Goal: Task Accomplishment & Management: Use online tool/utility

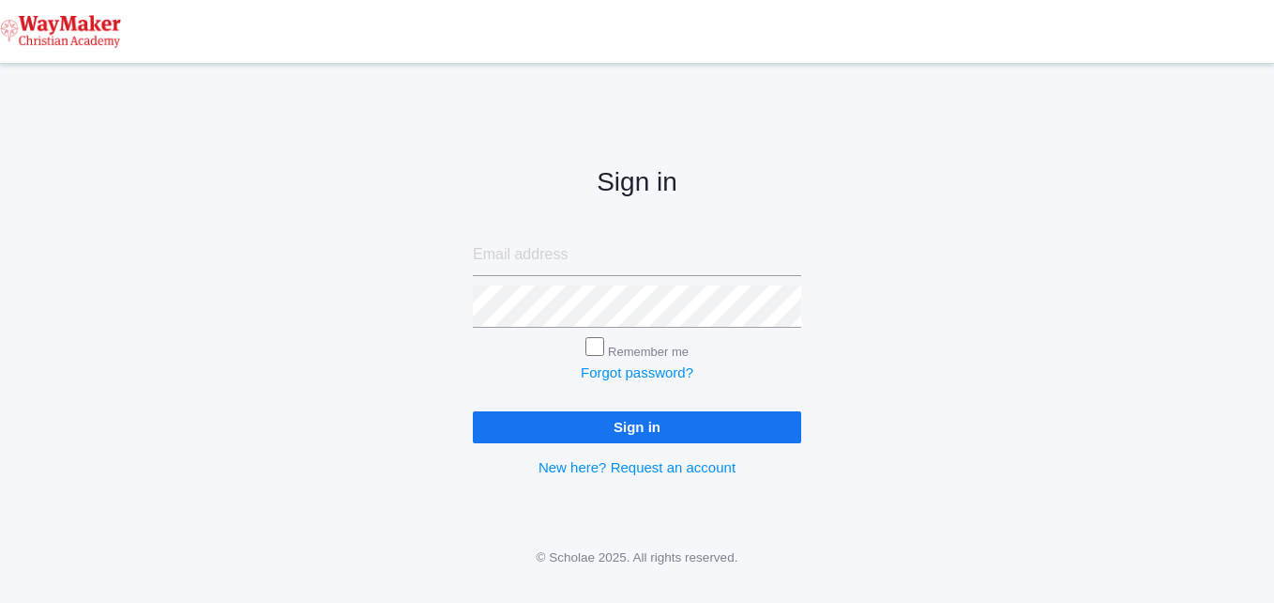
type input "[EMAIL_ADDRESS][DOMAIN_NAME]"
click at [587, 427] on input "Sign in" at bounding box center [637, 426] width 328 height 31
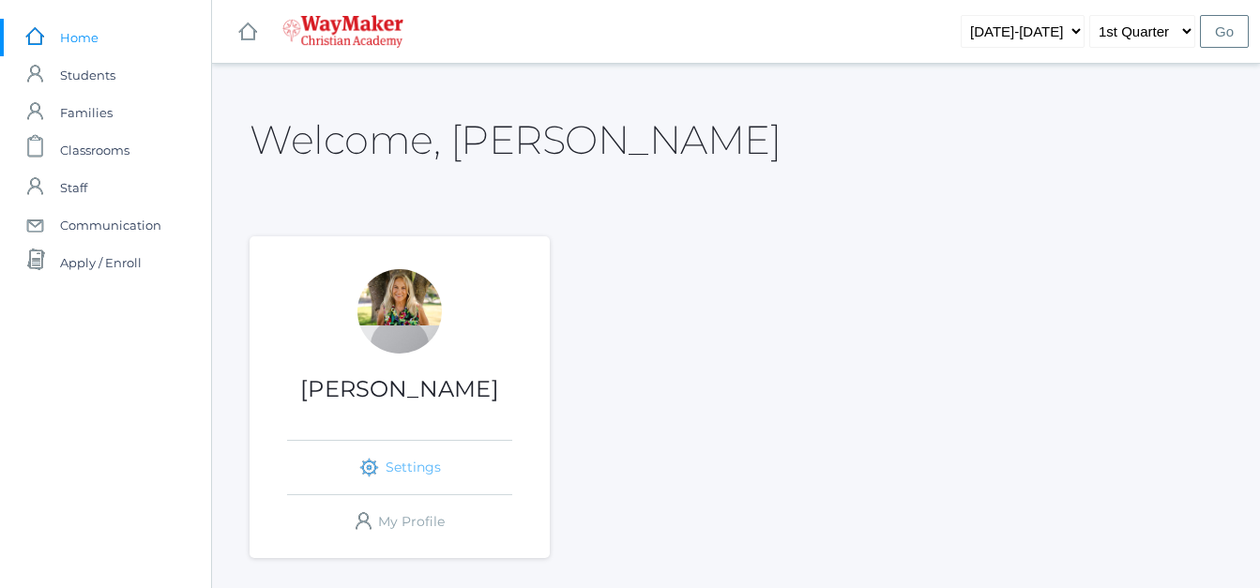
click at [416, 467] on link "icons/ui/navigation/settings Created with Sketch. Settings" at bounding box center [399, 467] width 225 height 53
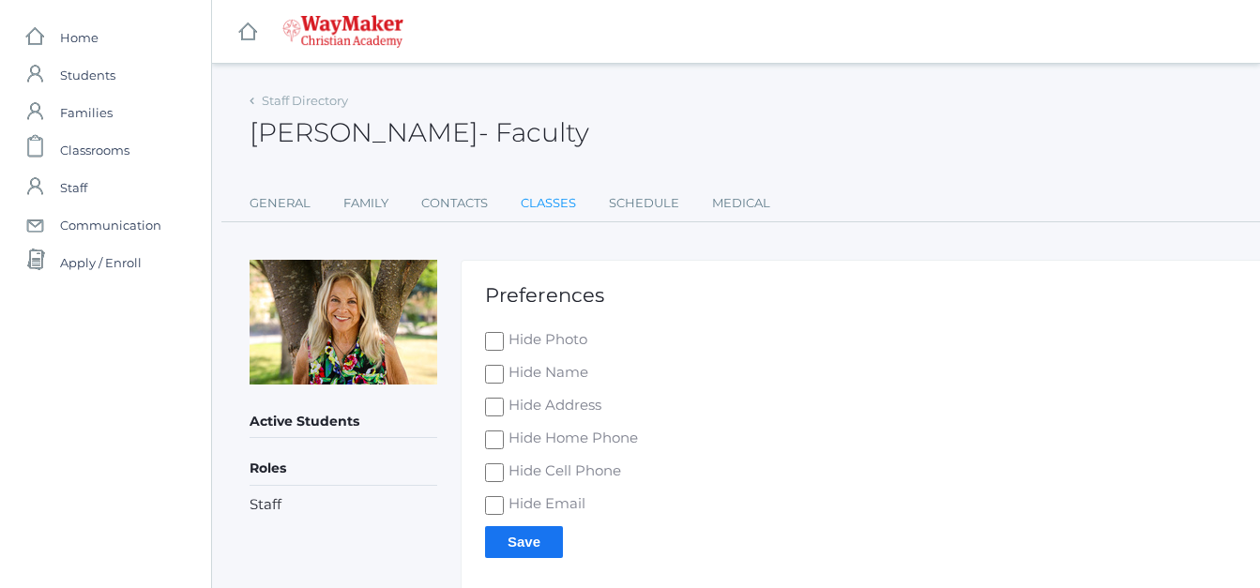
click at [546, 208] on link "Classes" at bounding box center [548, 204] width 55 height 38
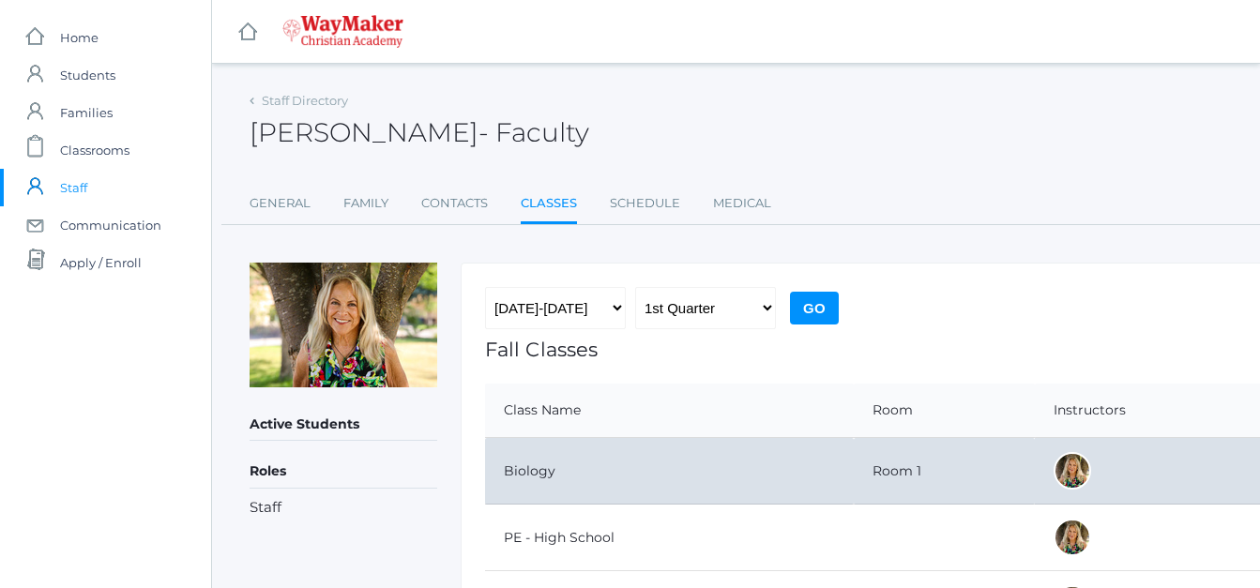
click at [543, 467] on td "Biology" at bounding box center [669, 471] width 369 height 67
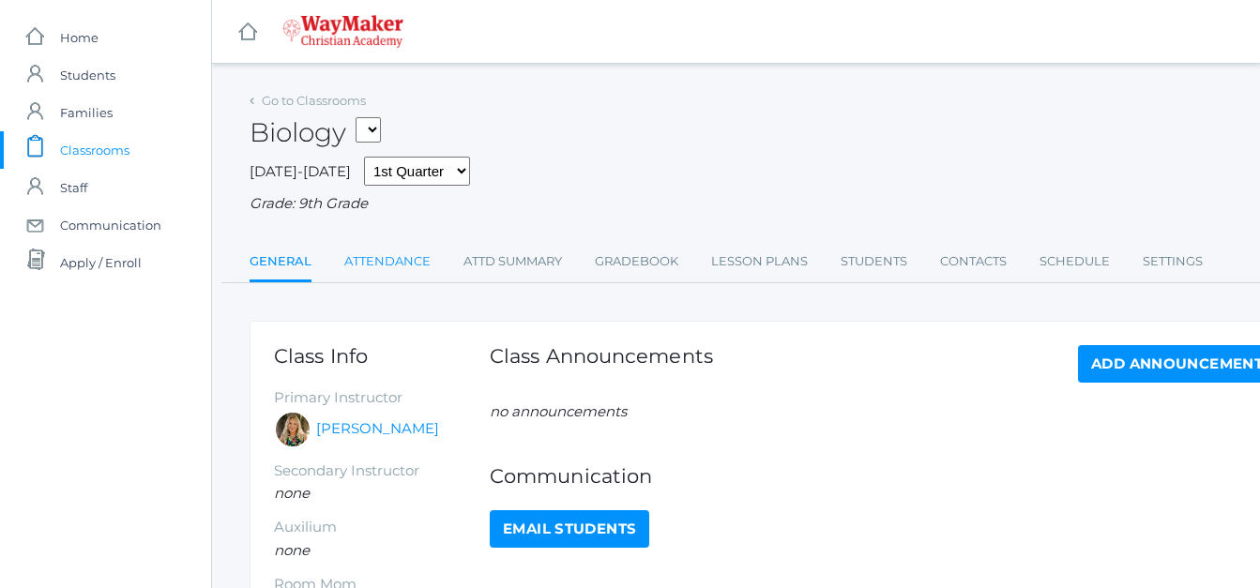
click at [387, 266] on link "Attendance" at bounding box center [387, 262] width 86 height 38
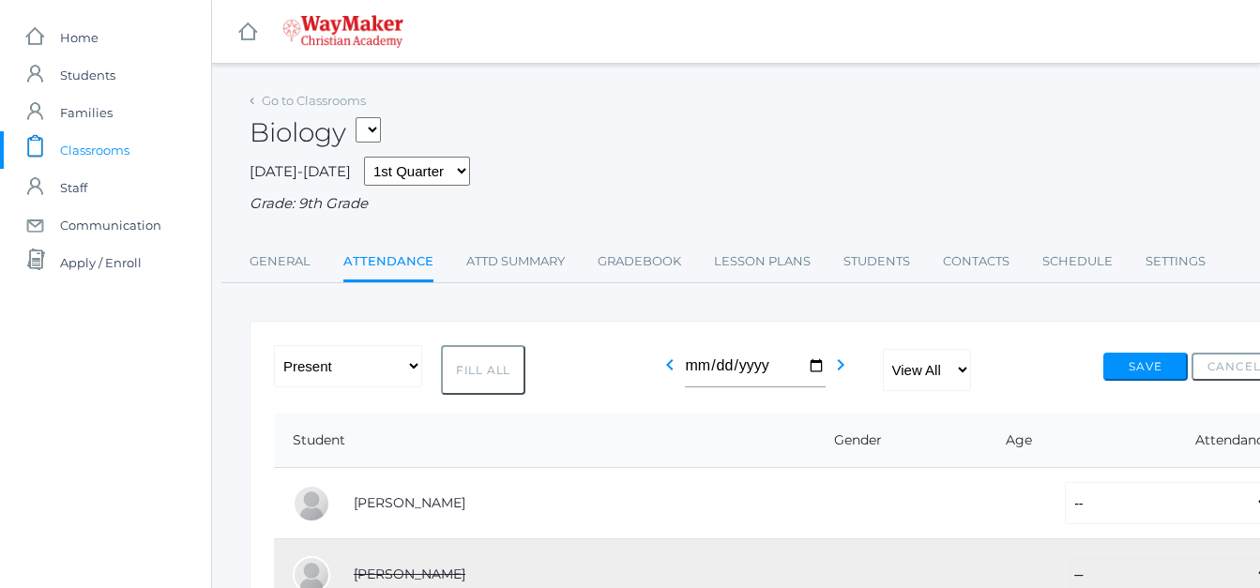
click at [483, 366] on button "Fill All" at bounding box center [483, 370] width 84 height 50
select select "P"
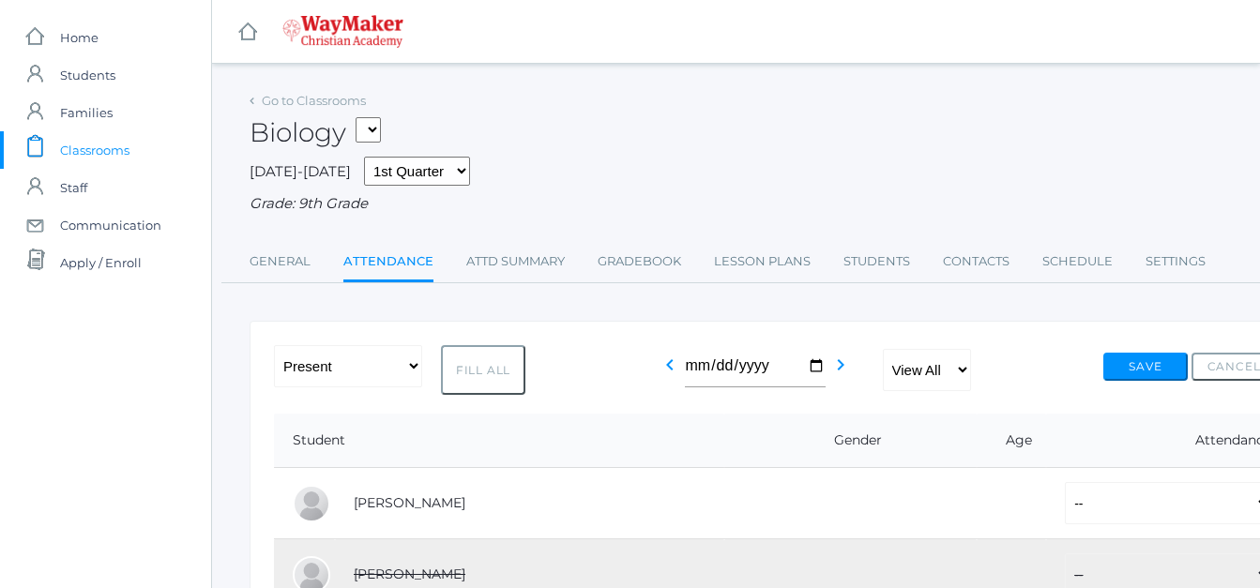
select select "P"
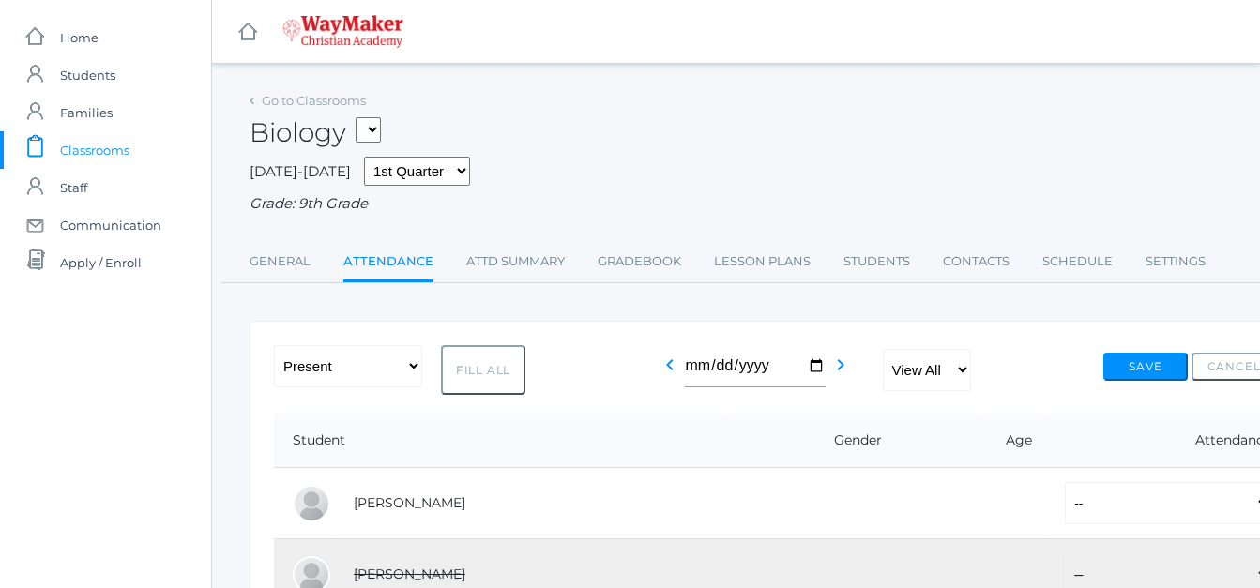
select select "P"
